Goal: Information Seeking & Learning: Learn about a topic

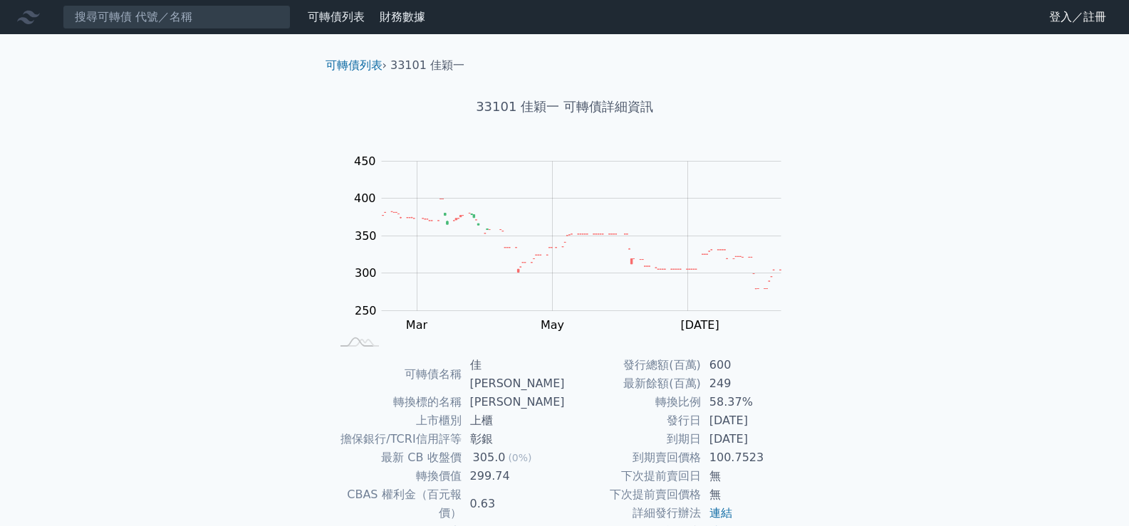
scroll to position [133, 0]
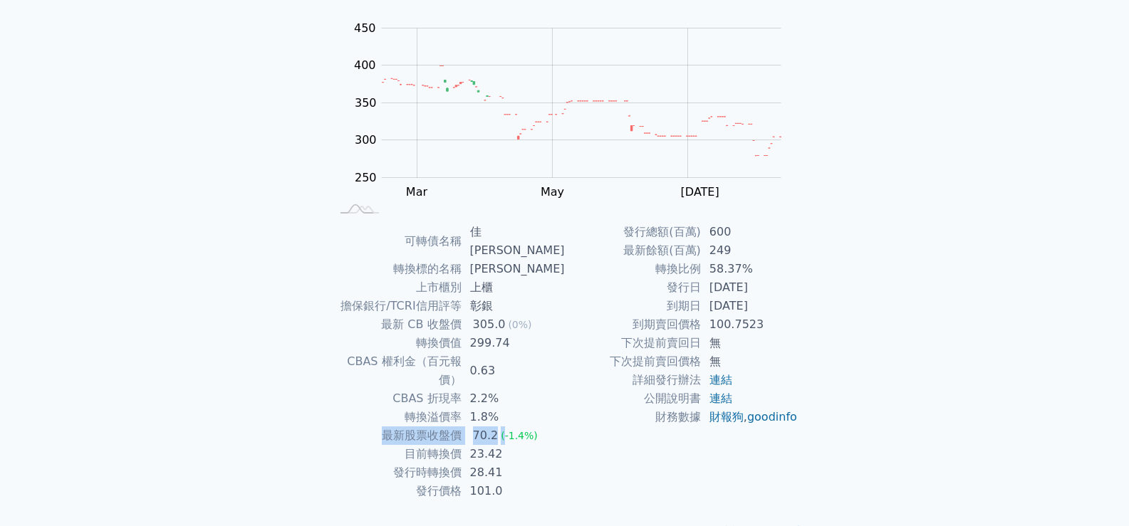
drag, startPoint x: 387, startPoint y: 399, endPoint x: 507, endPoint y: 399, distance: 120.3
click at [507, 427] on tr "最新股票收盤價 70.2 (-1.4%)" at bounding box center [448, 436] width 234 height 19
drag, startPoint x: 510, startPoint y: 412, endPoint x: 467, endPoint y: 419, distance: 43.2
click at [467, 445] on td "23.42" at bounding box center [512, 454] width 103 height 19
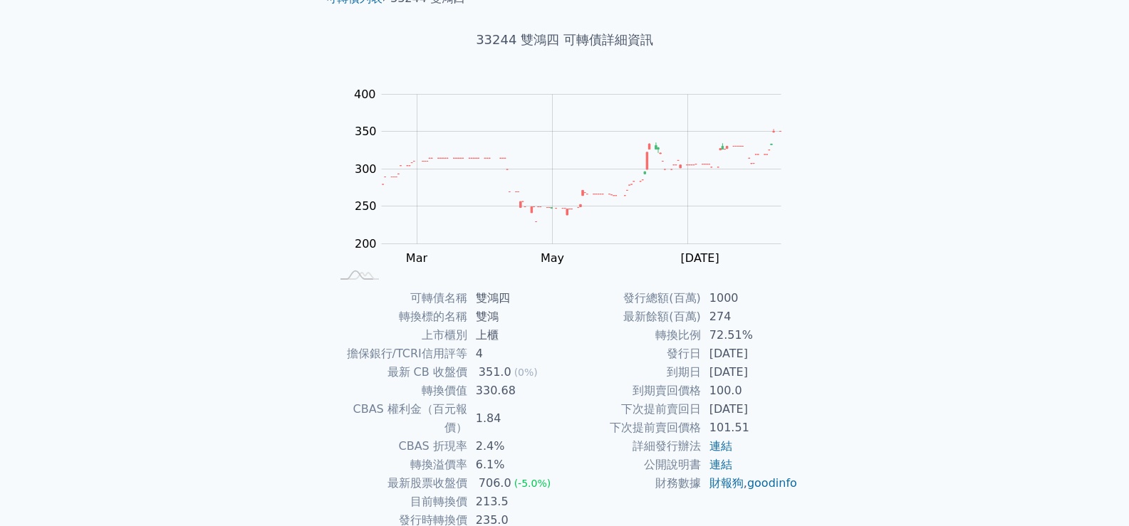
scroll to position [133, 0]
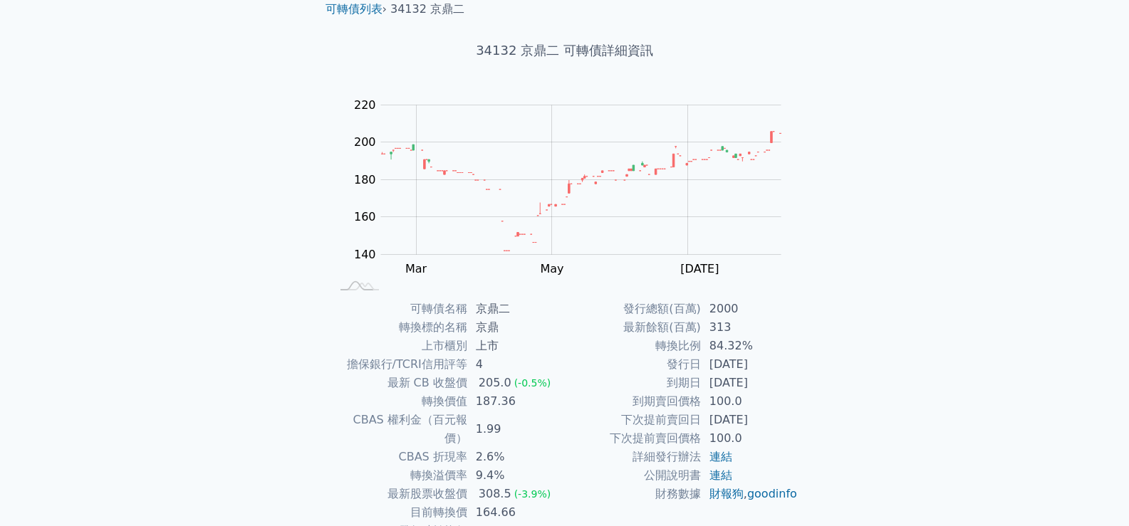
scroll to position [133, 0]
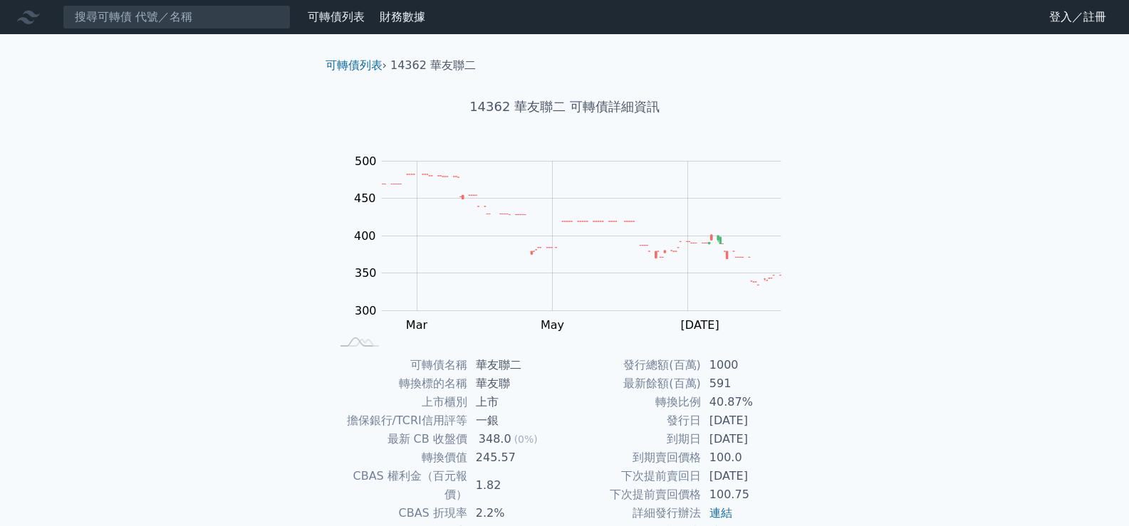
scroll to position [133, 0]
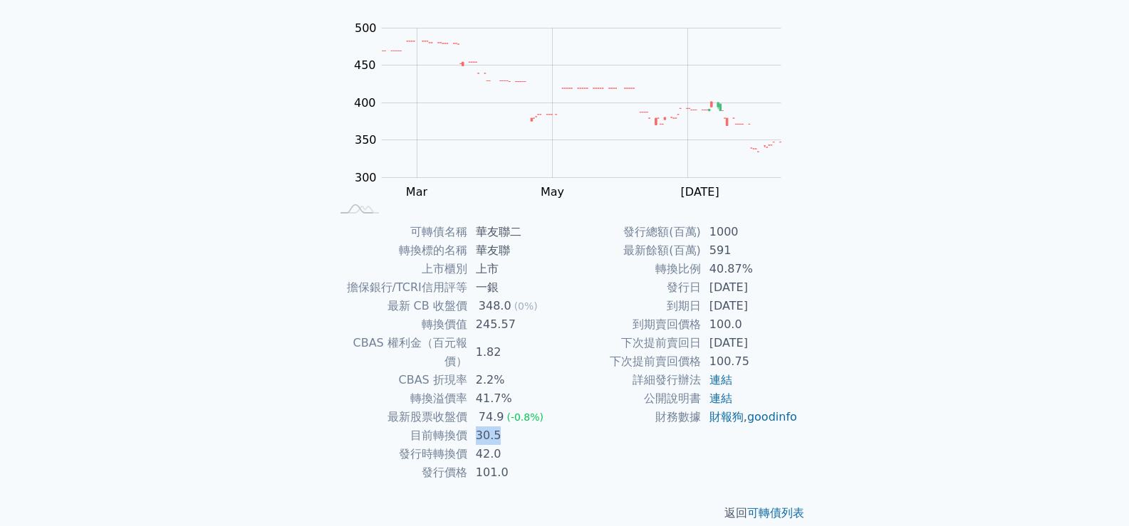
drag, startPoint x: 472, startPoint y: 415, endPoint x: 512, endPoint y: 419, distance: 40.0
click at [512, 427] on td "30.5" at bounding box center [516, 436] width 98 height 19
drag, startPoint x: 708, startPoint y: 309, endPoint x: 770, endPoint y: 308, distance: 61.2
click at [770, 308] on td "2026-01-25" at bounding box center [750, 306] width 98 height 19
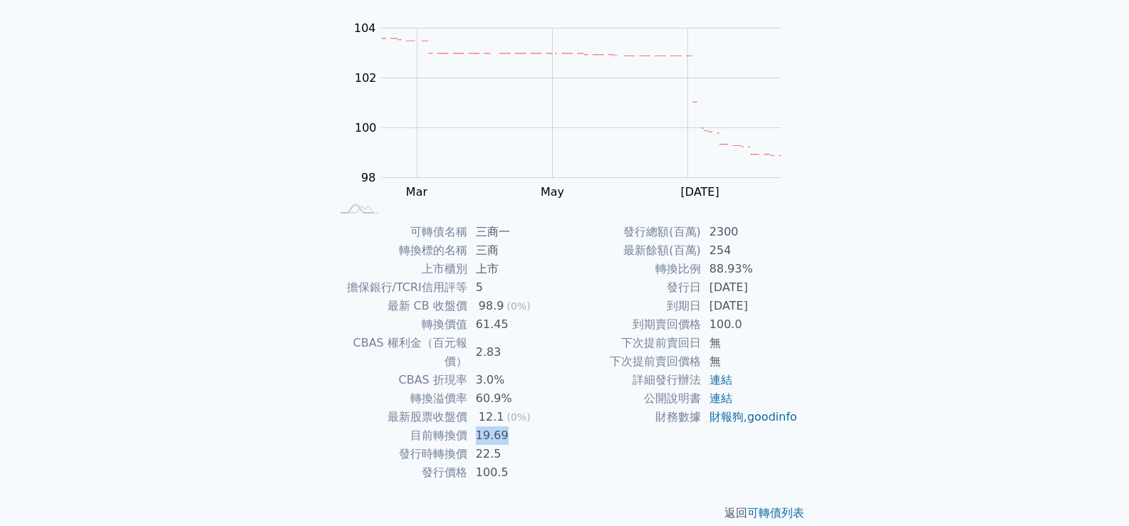
drag, startPoint x: 475, startPoint y: 417, endPoint x: 506, endPoint y: 417, distance: 31.3
click at [506, 427] on td "19.69" at bounding box center [516, 436] width 98 height 19
drag, startPoint x: 475, startPoint y: 395, endPoint x: 501, endPoint y: 395, distance: 26.3
click at [501, 408] on div "12.1" at bounding box center [491, 417] width 31 height 19
drag, startPoint x: 477, startPoint y: 415, endPoint x: 520, endPoint y: 412, distance: 42.9
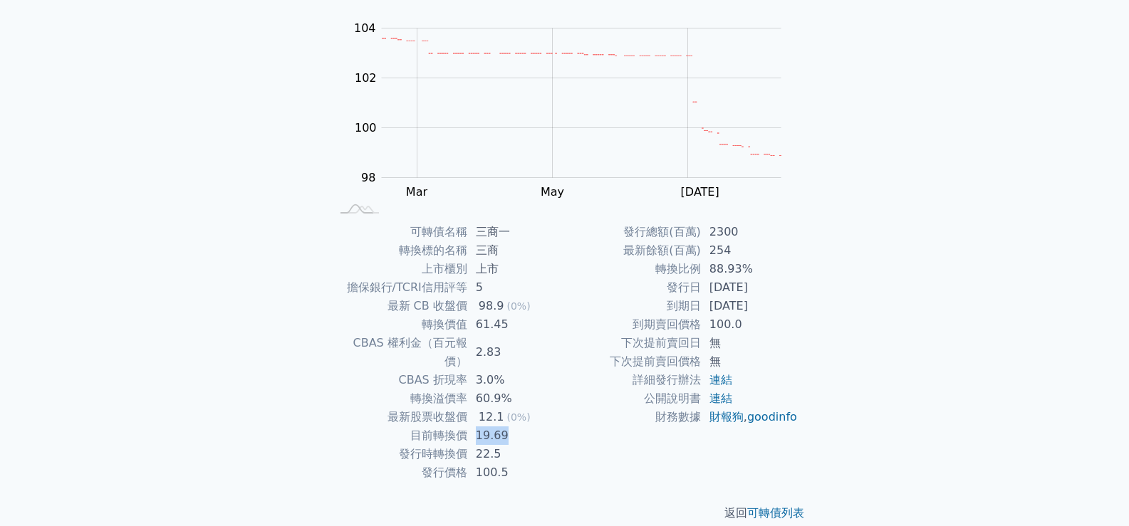
click at [520, 427] on td "19.69" at bounding box center [516, 436] width 98 height 19
drag, startPoint x: 386, startPoint y: 396, endPoint x: 513, endPoint y: 397, distance: 126.8
click at [513, 408] on tr "最新股票收盤價 12.1 (0%)" at bounding box center [448, 417] width 234 height 19
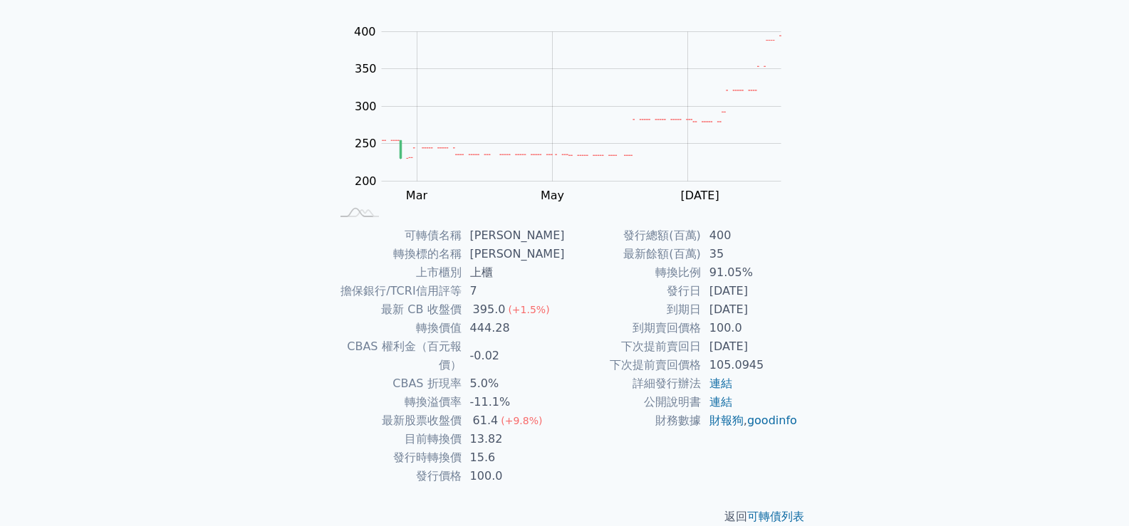
scroll to position [133, 0]
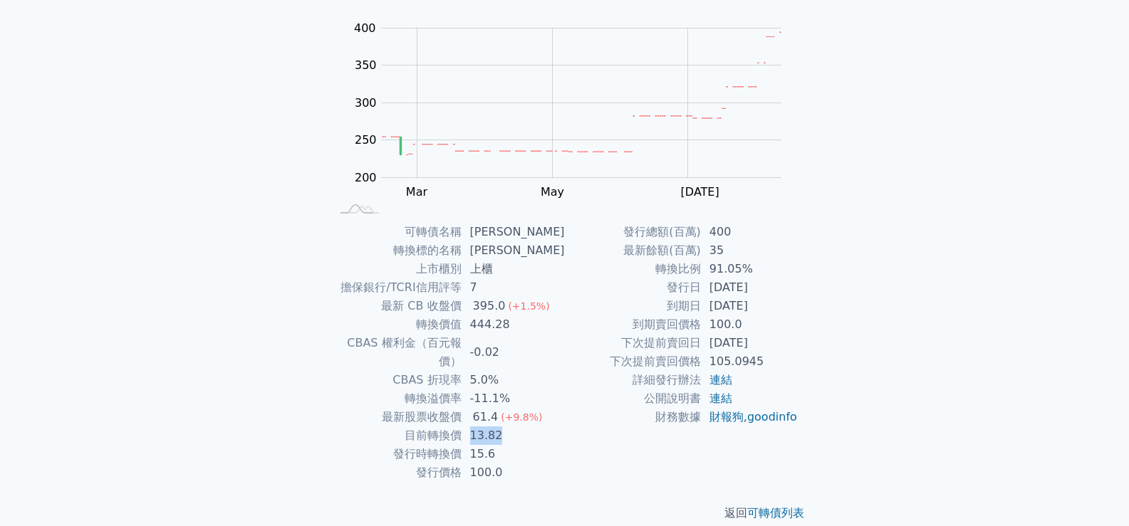
drag, startPoint x: 476, startPoint y: 419, endPoint x: 523, endPoint y: 417, distance: 47.0
click at [523, 427] on td "13.82" at bounding box center [512, 436] width 103 height 19
drag, startPoint x: 473, startPoint y: 399, endPoint x: 499, endPoint y: 397, distance: 26.4
click at [499, 408] on td "61.4 (+9.8%)" at bounding box center [512, 417] width 103 height 19
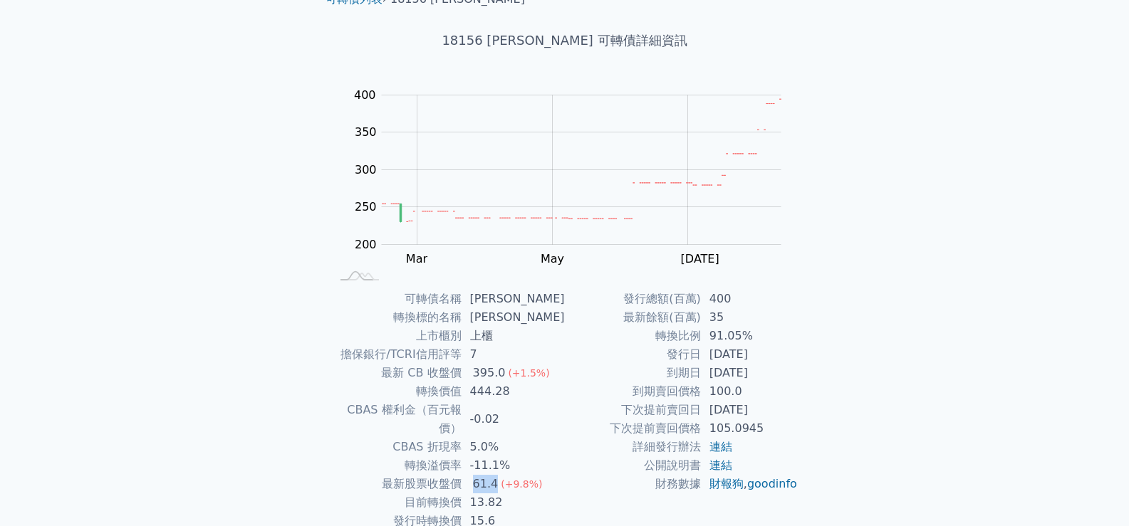
scroll to position [0, 0]
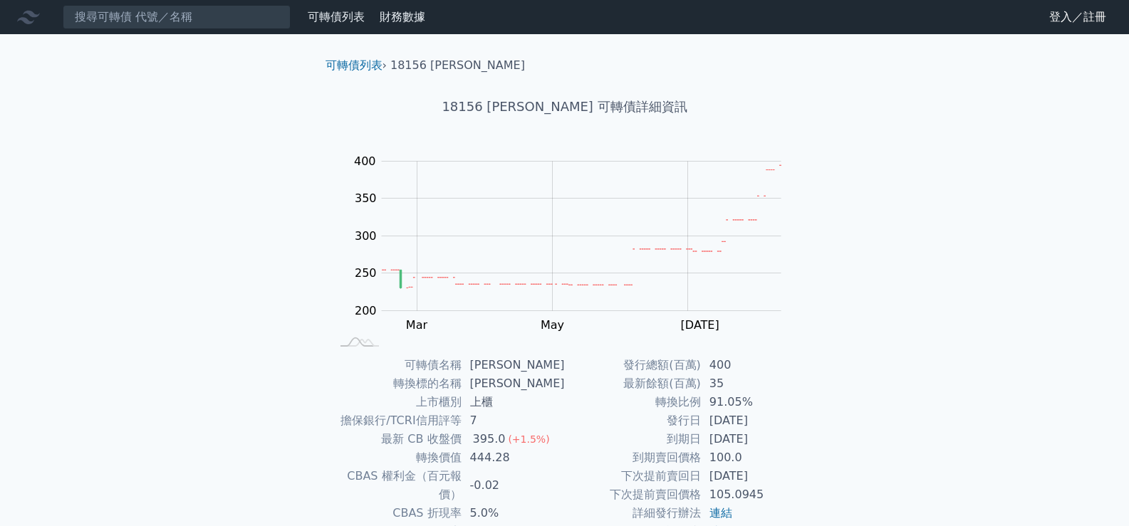
scroll to position [133, 0]
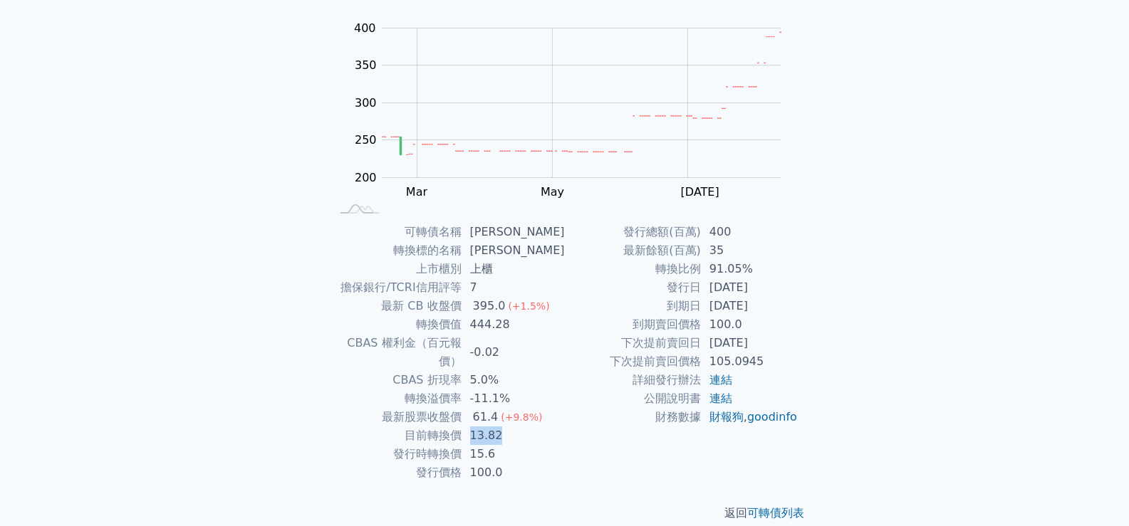
drag, startPoint x: 475, startPoint y: 419, endPoint x: 513, endPoint y: 417, distance: 37.8
click at [513, 427] on td "13.82" at bounding box center [512, 436] width 103 height 19
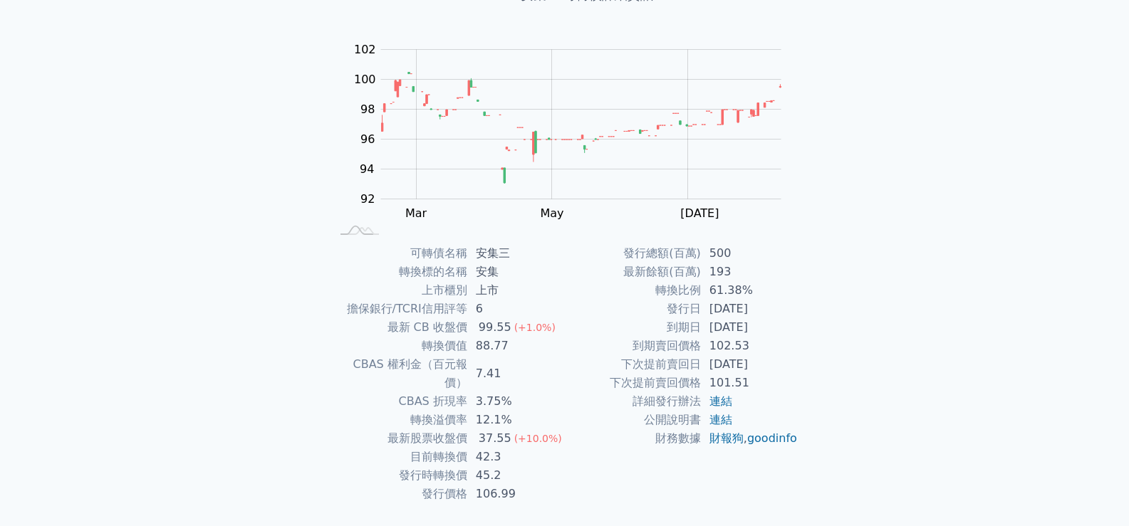
scroll to position [133, 0]
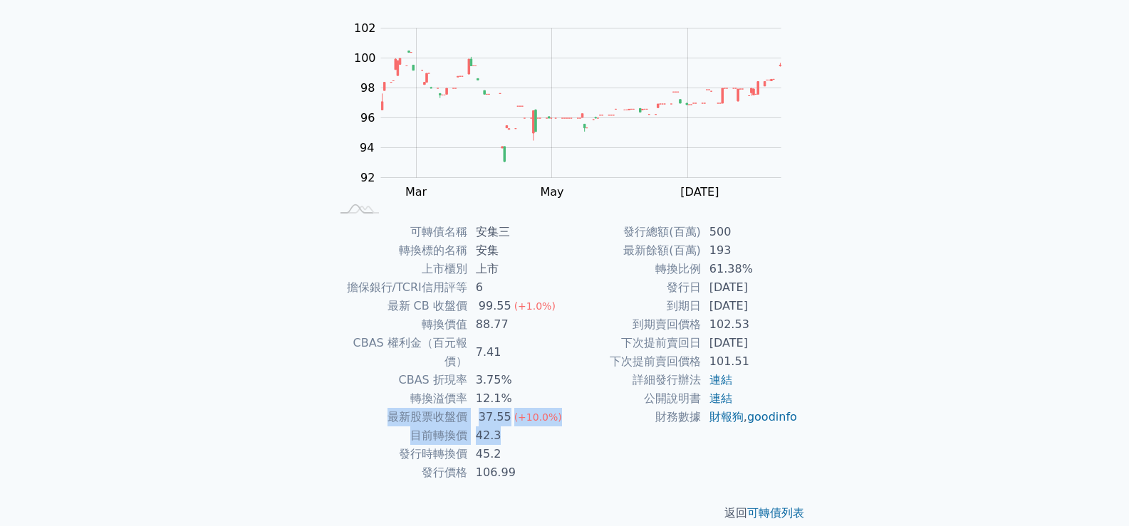
drag, startPoint x: 383, startPoint y: 396, endPoint x: 508, endPoint y: 414, distance: 125.9
click at [508, 414] on tbody "可轉債名稱 安集三 轉換標的名稱 安集 上市櫃別 上市 擔保銀行/TCRI信用評等 6 最新 CB 收盤價 99.55 (+1.0%) 轉換價值 88.77 …" at bounding box center [448, 352] width 234 height 259
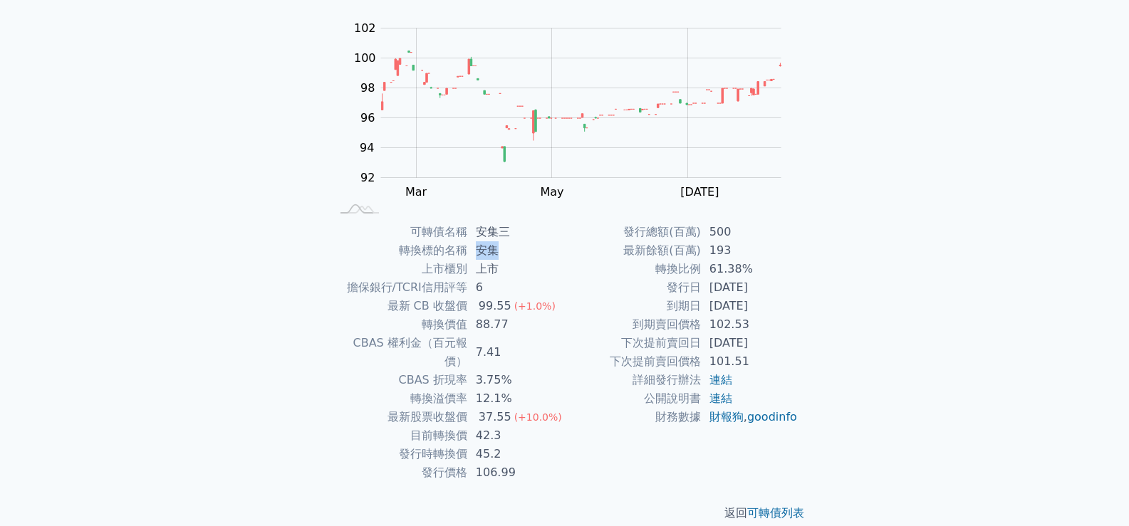
click at [494, 246] on td "安集" at bounding box center [516, 250] width 98 height 19
drag, startPoint x: 499, startPoint y: 419, endPoint x: 473, endPoint y: 426, distance: 27.1
click at [473, 427] on td "42.3" at bounding box center [516, 436] width 98 height 19
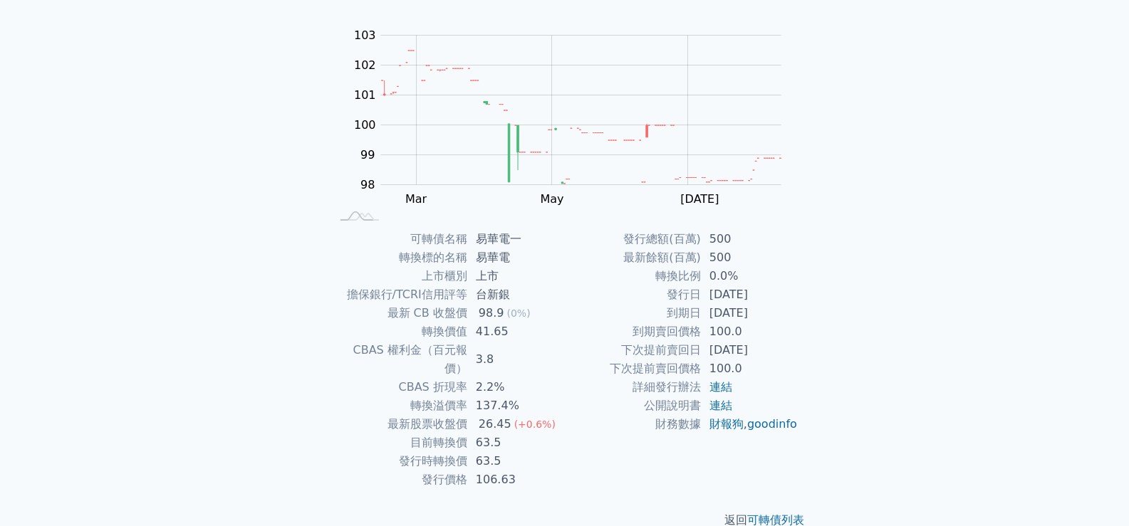
scroll to position [133, 0]
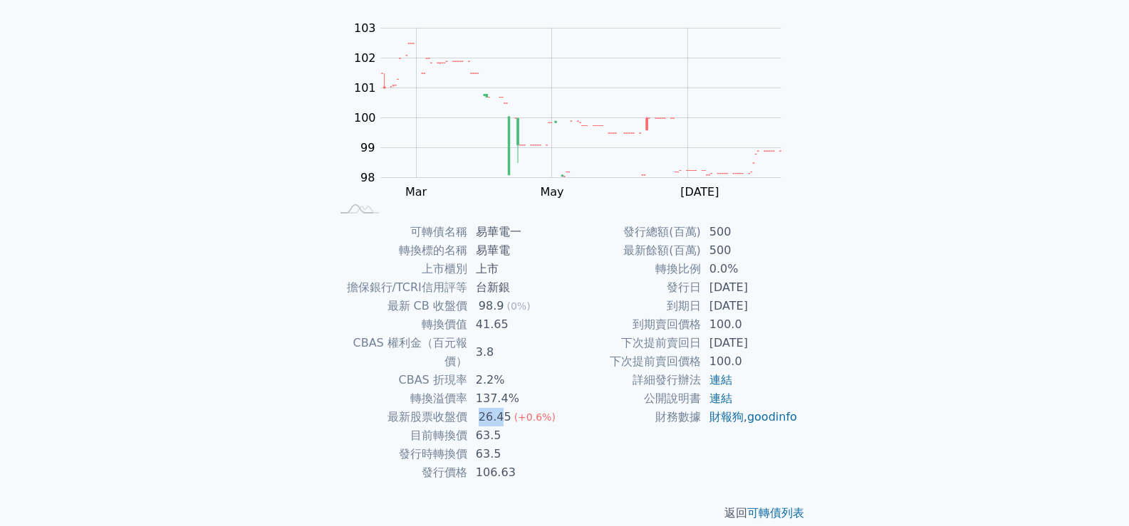
drag, startPoint x: 478, startPoint y: 401, endPoint x: 502, endPoint y: 400, distance: 24.2
click at [502, 408] on div "26.45" at bounding box center [495, 417] width 38 height 19
drag, startPoint x: 476, startPoint y: 417, endPoint x: 496, endPoint y: 415, distance: 20.7
click at [496, 427] on td "63.5" at bounding box center [516, 436] width 98 height 19
drag, startPoint x: 478, startPoint y: 305, endPoint x: 498, endPoint y: 305, distance: 19.9
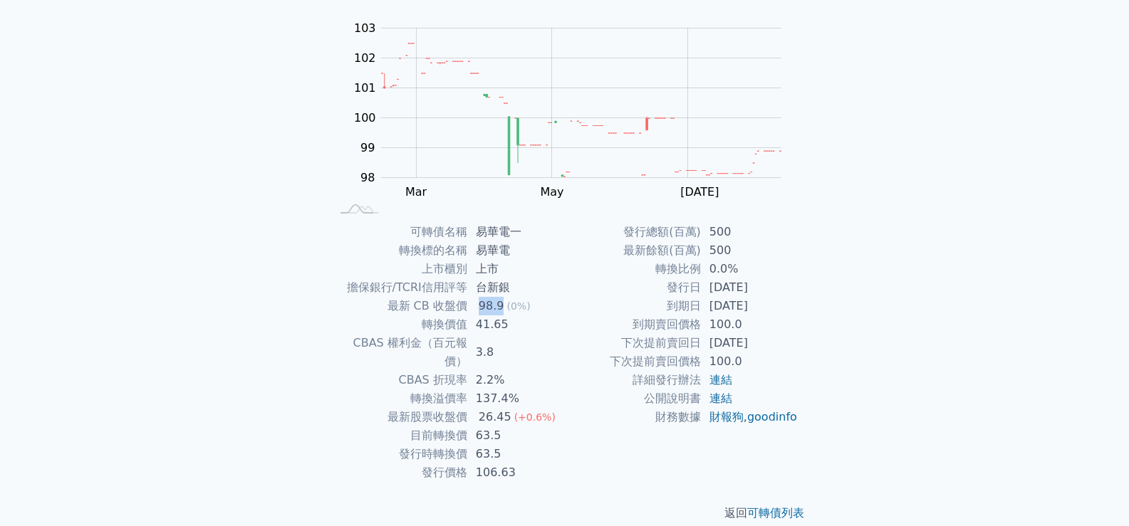
click at [498, 305] on div "98.9" at bounding box center [491, 306] width 31 height 19
drag, startPoint x: 474, startPoint y: 395, endPoint x: 503, endPoint y: 399, distance: 28.8
click at [503, 408] on td "26.45 (+0.6%)" at bounding box center [516, 417] width 98 height 19
drag, startPoint x: 474, startPoint y: 418, endPoint x: 501, endPoint y: 416, distance: 26.4
click at [501, 427] on td "63.5" at bounding box center [516, 436] width 98 height 19
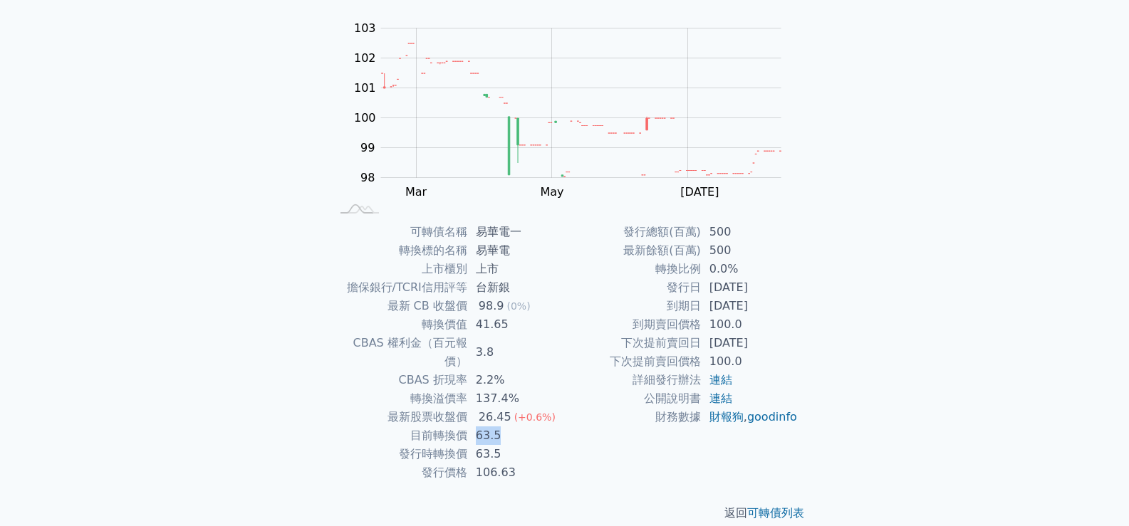
drag, startPoint x: 708, startPoint y: 302, endPoint x: 769, endPoint y: 298, distance: 61.4
click at [769, 298] on td "2026-10-25" at bounding box center [750, 306] width 98 height 19
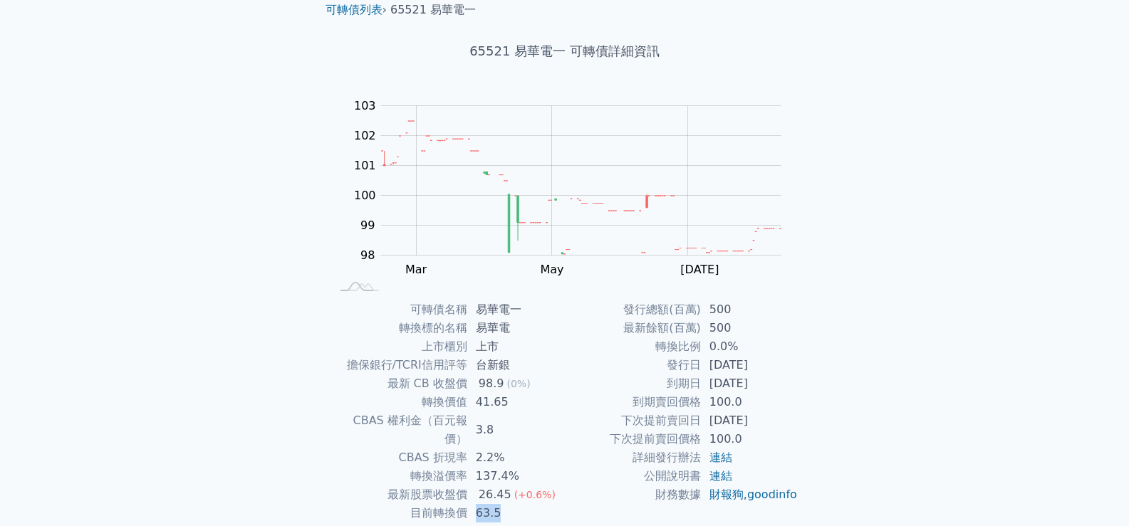
scroll to position [0, 0]
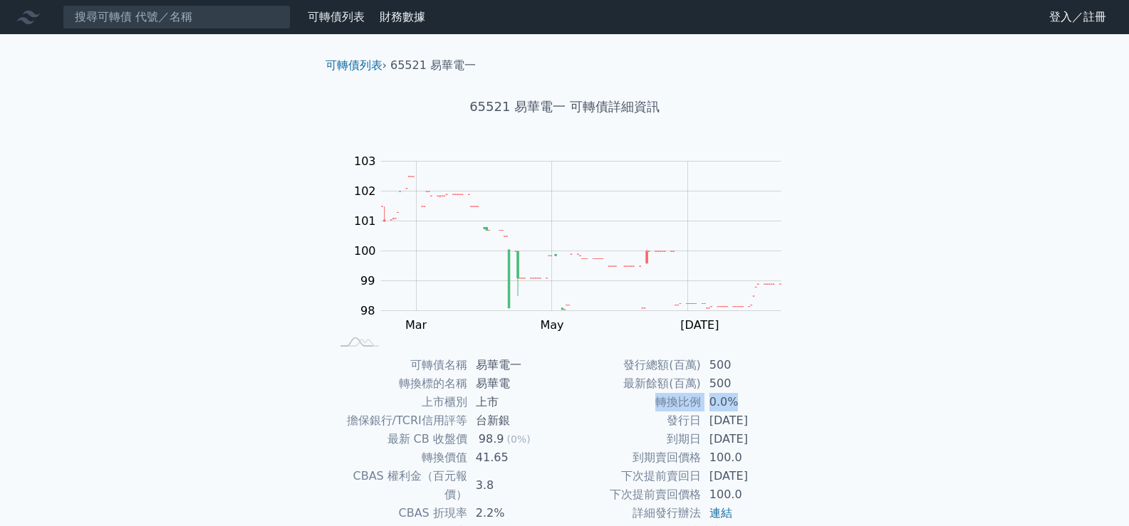
drag, startPoint x: 741, startPoint y: 401, endPoint x: 639, endPoint y: 399, distance: 102.5
click at [639, 399] on tr "轉換比例 0.0%" at bounding box center [682, 402] width 234 height 19
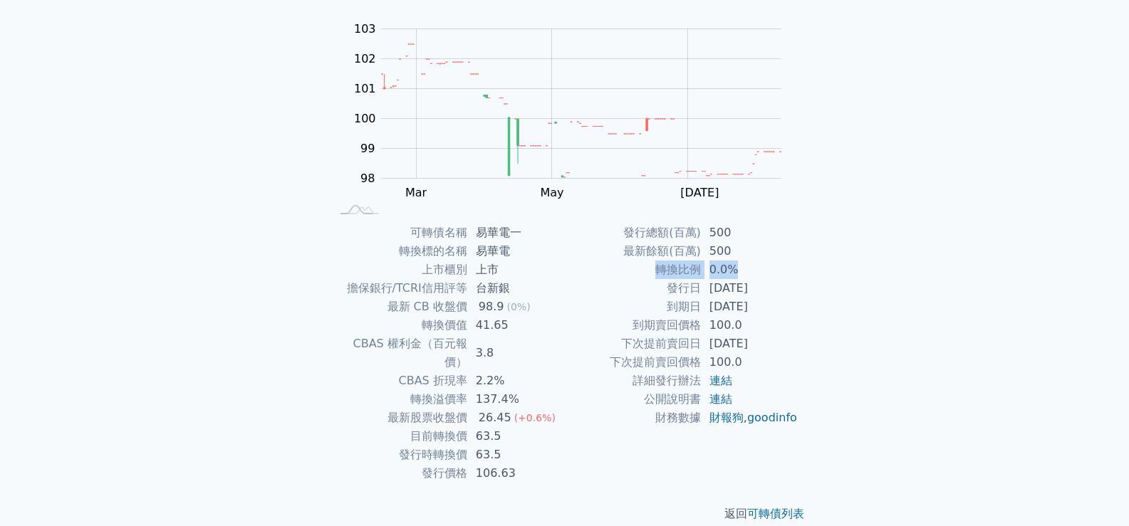
scroll to position [133, 0]
drag, startPoint x: 402, startPoint y: 417, endPoint x: 531, endPoint y: 424, distance: 129.0
click at [531, 427] on tr "目前轉換價 63.5" at bounding box center [448, 436] width 234 height 19
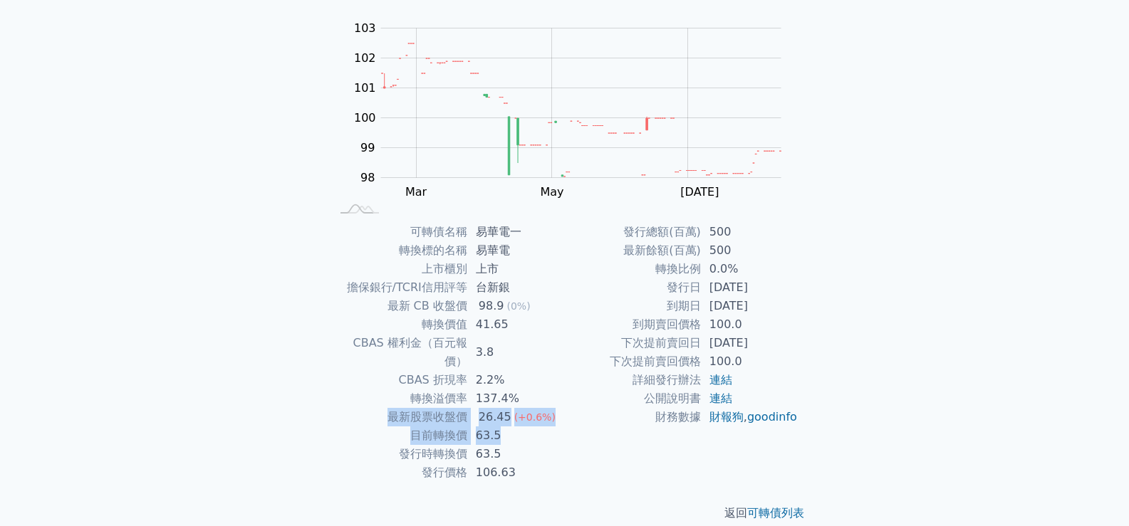
drag, startPoint x: 389, startPoint y: 399, endPoint x: 542, endPoint y: 419, distance: 154.3
click at [542, 419] on tbody "可轉債名稱 易華電一 轉換標的名稱 易華電 上市櫃別 上市 擔保銀行/TCRI信用評等 台新銀 最新 CB 收盤價 98.9 (0%) 轉換價值 41.65 …" at bounding box center [448, 352] width 234 height 259
click at [500, 427] on td "63.5" at bounding box center [516, 436] width 98 height 19
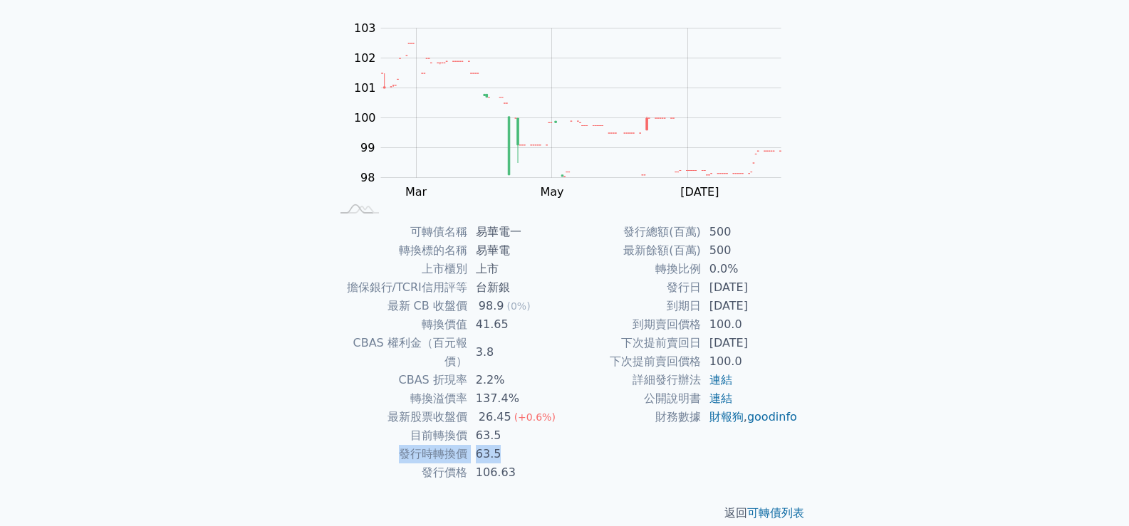
drag, startPoint x: 396, startPoint y: 436, endPoint x: 503, endPoint y: 438, distance: 106.8
click at [503, 445] on tr "發行時轉換價 63.5" at bounding box center [448, 454] width 234 height 19
drag, startPoint x: 417, startPoint y: 421, endPoint x: 560, endPoint y: 422, distance: 142.4
click at [560, 427] on tr "目前轉換價 63.5" at bounding box center [448, 436] width 234 height 19
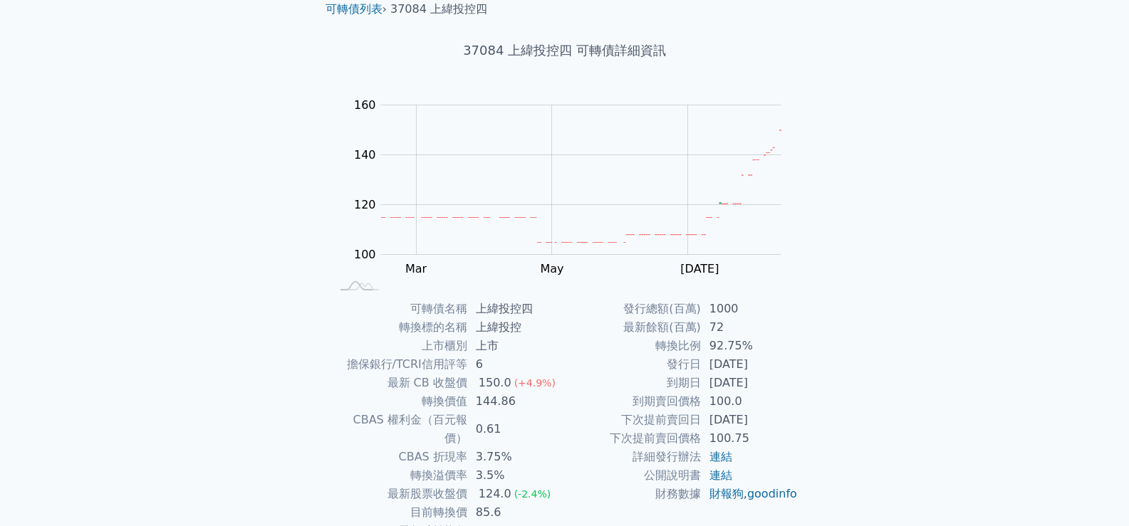
scroll to position [133, 0]
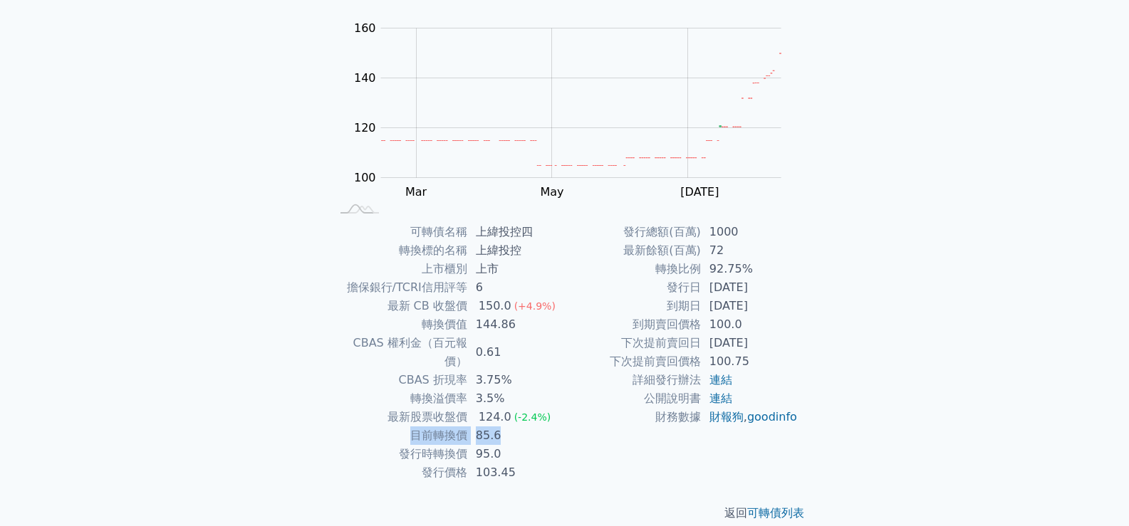
drag, startPoint x: 406, startPoint y: 415, endPoint x: 513, endPoint y: 413, distance: 106.8
click at [513, 427] on tr "目前轉換價 85.6" at bounding box center [448, 436] width 234 height 19
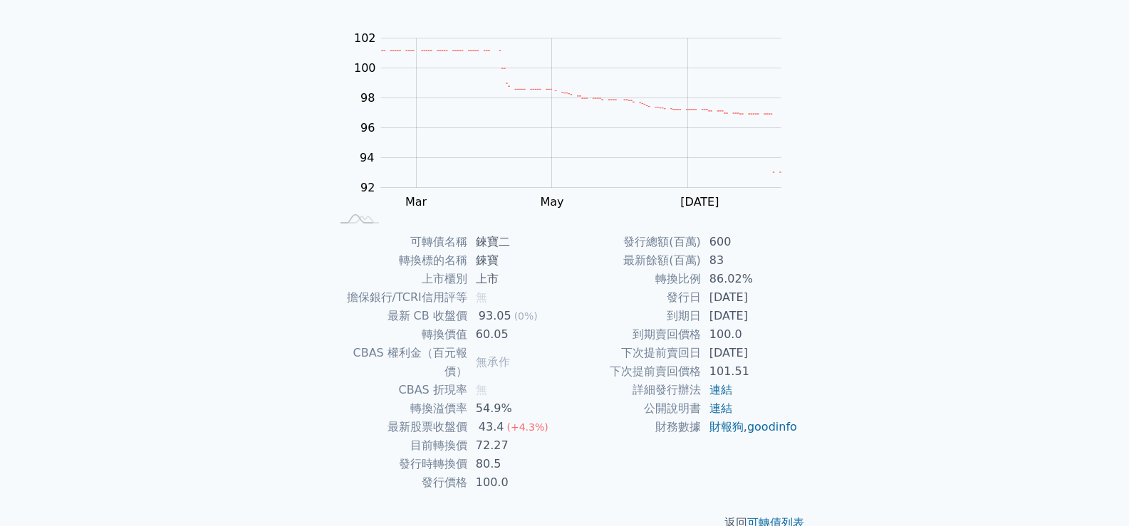
scroll to position [133, 0]
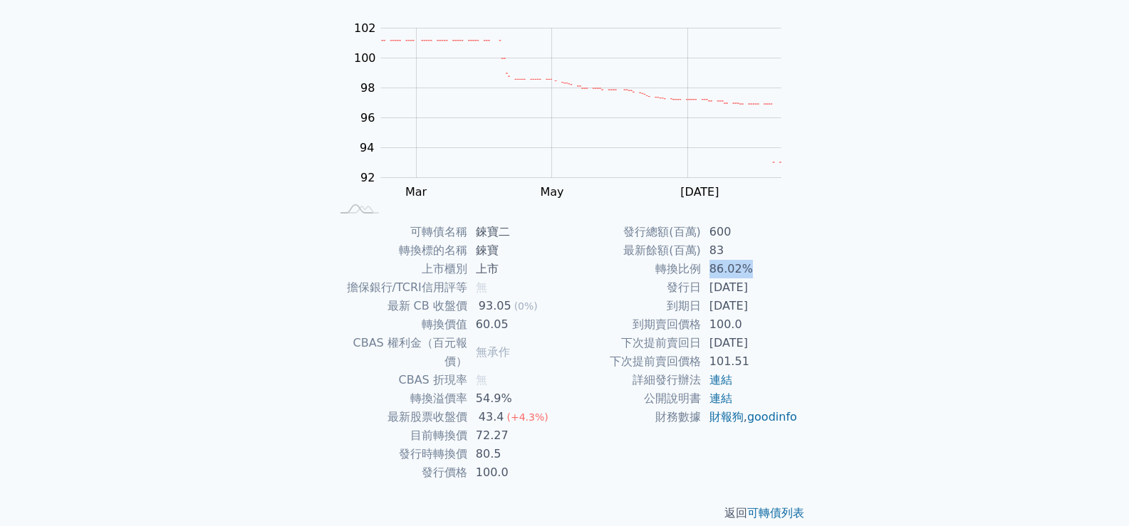
drag, startPoint x: 709, startPoint y: 266, endPoint x: 744, endPoint y: 269, distance: 35.1
click at [744, 269] on td "86.02%" at bounding box center [750, 269] width 98 height 19
